Goal: Transaction & Acquisition: Download file/media

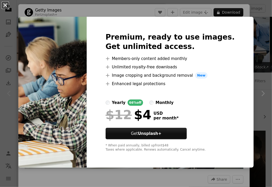
click at [4, 3] on button "An X shape" at bounding box center [5, 5] width 6 height 6
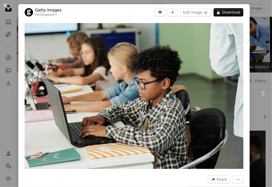
click at [4, 4] on button "An X shape" at bounding box center [5, 5] width 6 height 6
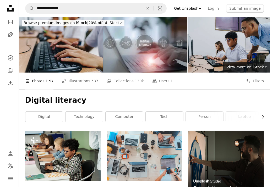
scroll to position [50, 0]
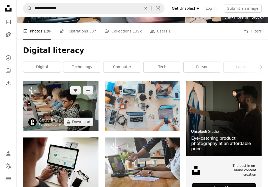
click at [80, 110] on img at bounding box center [61, 106] width 76 height 50
